Goal: Check status: Check status

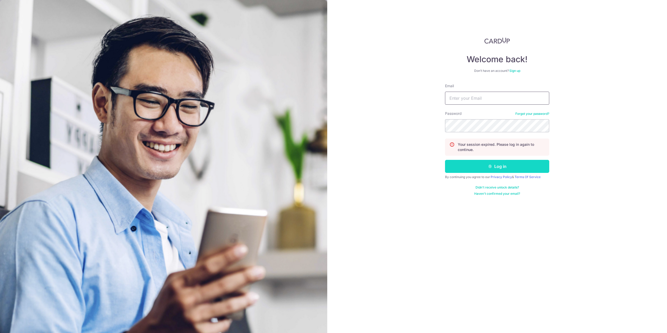
type input "[PERSON_NAME][EMAIL_ADDRESS][DOMAIN_NAME]"
click at [485, 165] on button "Log in" at bounding box center [497, 166] width 104 height 13
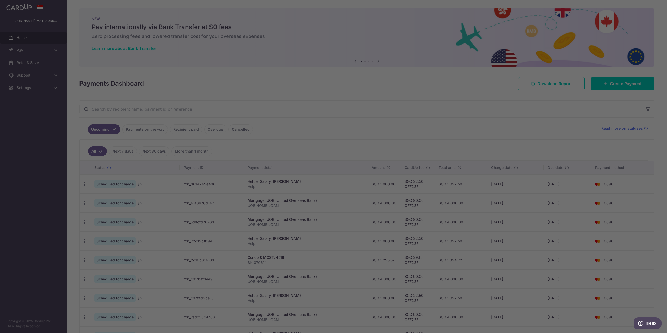
click at [157, 128] on div at bounding box center [337, 168] width 674 height 337
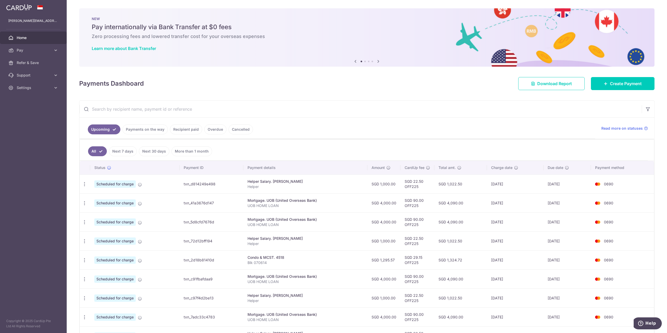
click at [143, 130] on link "Payments on the way" at bounding box center [145, 130] width 45 height 10
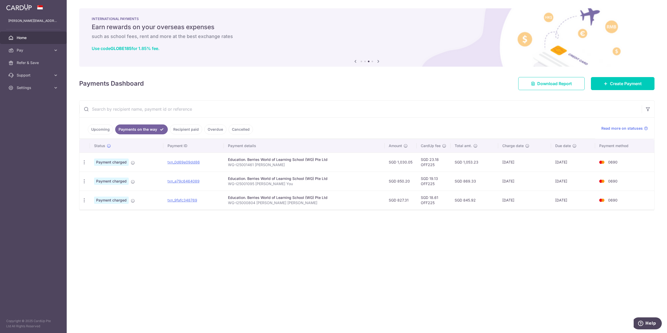
drag, startPoint x: 556, startPoint y: 163, endPoint x: 575, endPoint y: 163, distance: 19.6
click at [575, 163] on td "[DATE]" at bounding box center [573, 162] width 44 height 19
drag, startPoint x: 554, startPoint y: 181, endPoint x: 572, endPoint y: 182, distance: 18.0
click at [572, 182] on td "[DATE]" at bounding box center [573, 181] width 44 height 19
drag, startPoint x: 555, startPoint y: 201, endPoint x: 579, endPoint y: 202, distance: 23.5
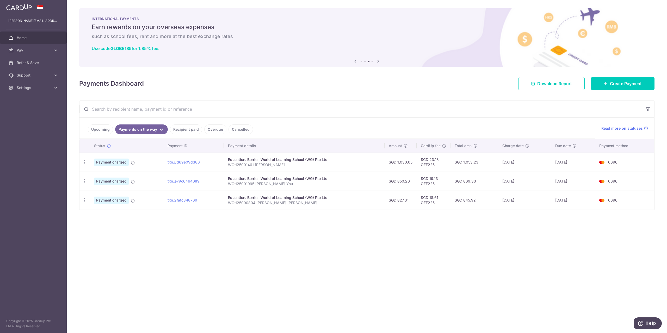
click at [579, 202] on td "[DATE]" at bounding box center [573, 200] width 44 height 19
click at [497, 254] on div "× Pause Schedule Pause all future payments in this series Pause just this one p…" at bounding box center [367, 166] width 601 height 333
